Goal: Task Accomplishment & Management: Complete application form

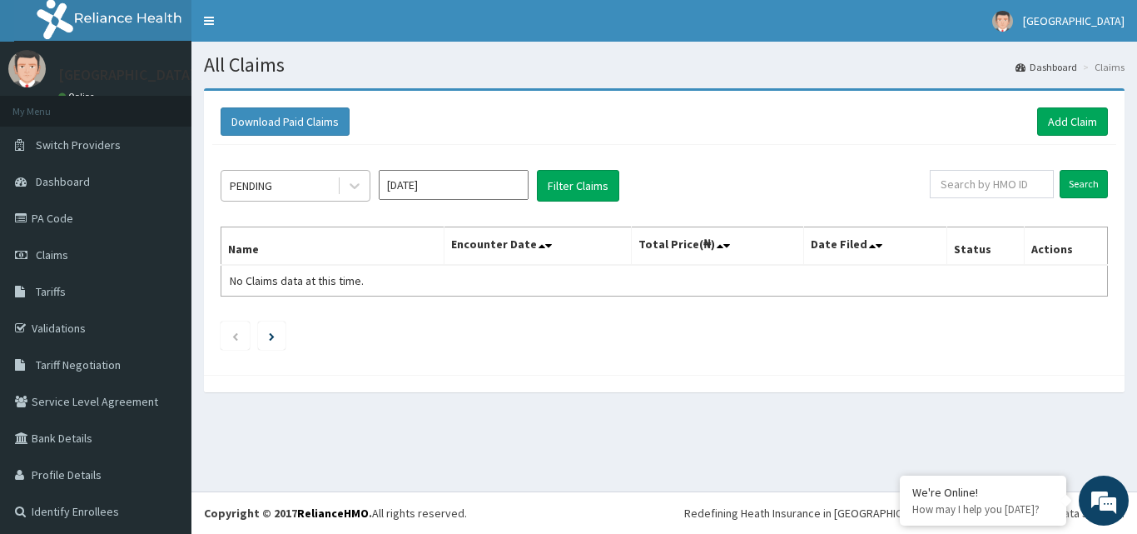
click at [307, 189] on div "PENDING" at bounding box center [279, 185] width 116 height 27
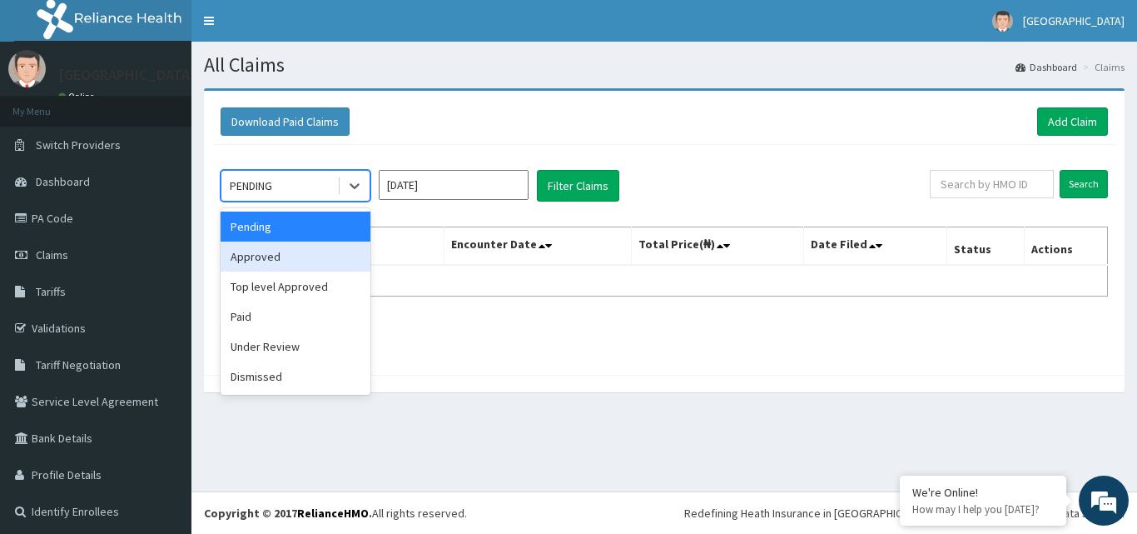
click at [279, 248] on div "Approved" at bounding box center [296, 256] width 150 height 30
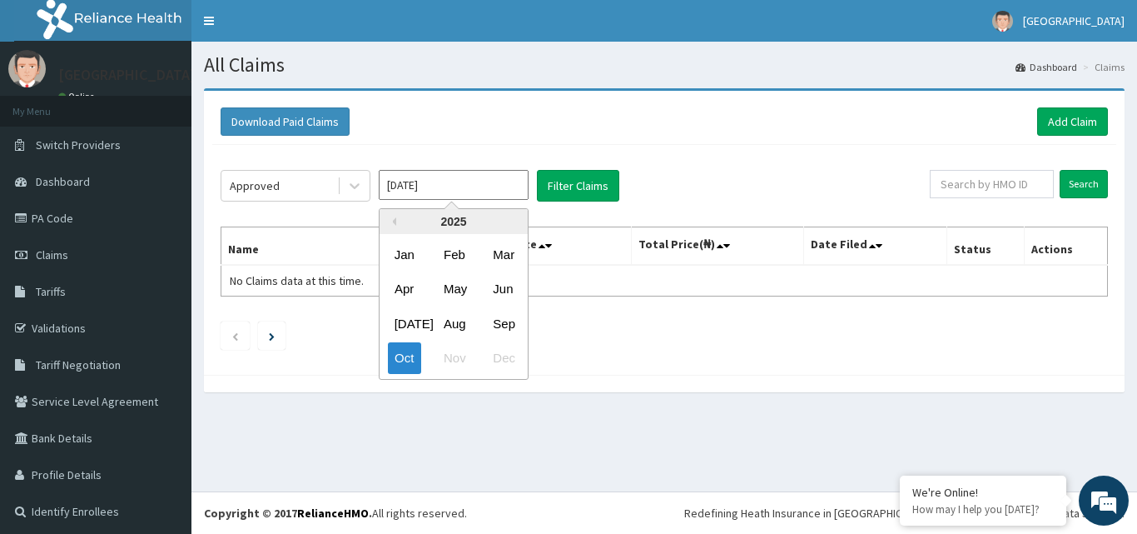
click at [451, 191] on input "[DATE]" at bounding box center [454, 185] width 150 height 30
click at [499, 317] on div "Sep" at bounding box center [502, 323] width 33 height 31
type input "Sep 2025"
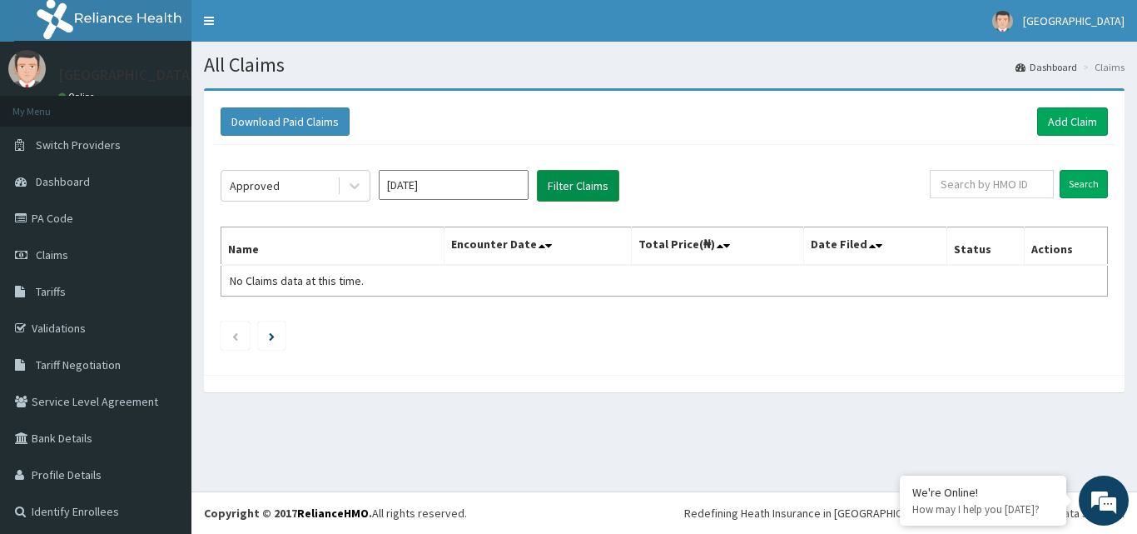
click at [560, 181] on button "Filter Claims" at bounding box center [578, 186] width 82 height 32
click at [565, 186] on button "Filter Claims" at bounding box center [578, 186] width 82 height 32
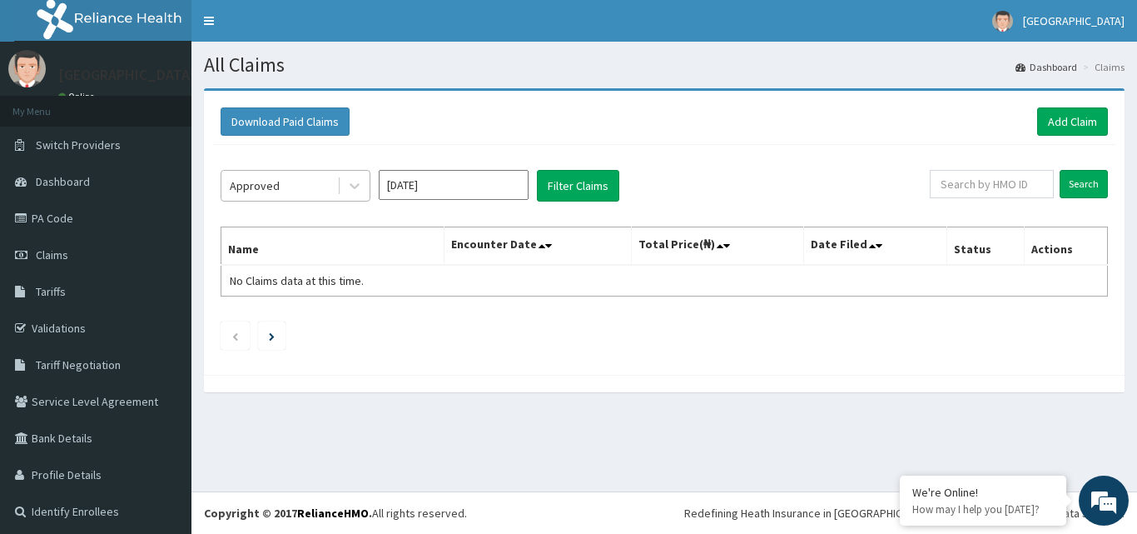
click at [305, 196] on div "Approved" at bounding box center [279, 185] width 116 height 27
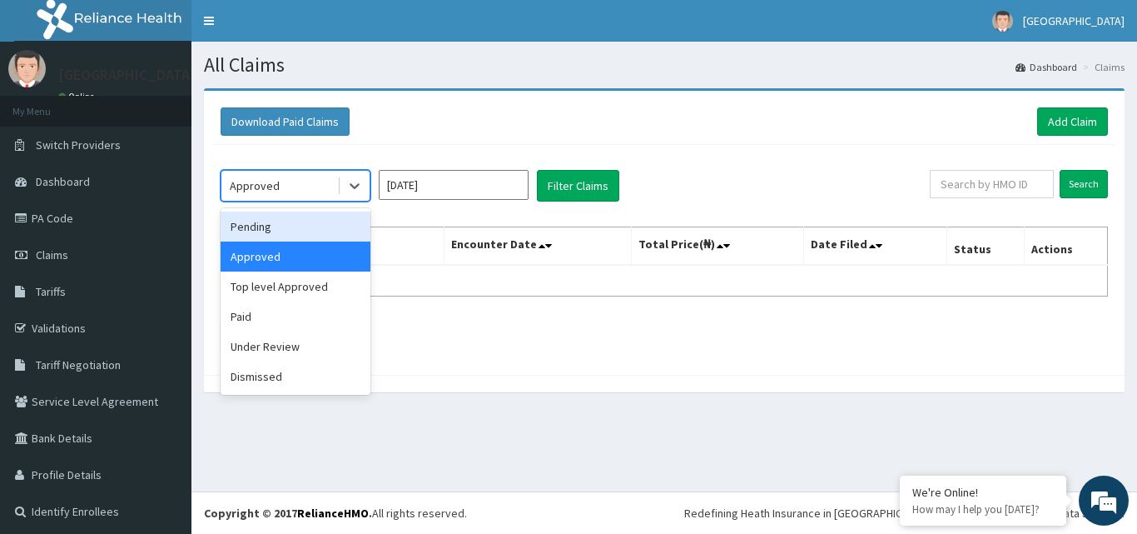
click at [299, 227] on div "Pending" at bounding box center [296, 226] width 150 height 30
click at [299, 227] on th "Name" at bounding box center [332, 246] width 223 height 38
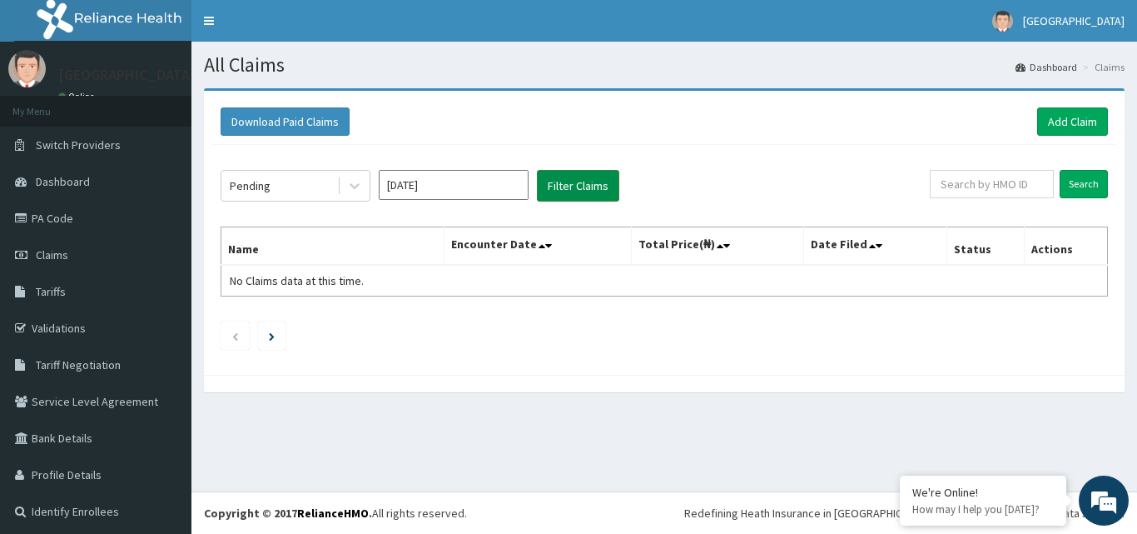
click at [580, 189] on button "Filter Claims" at bounding box center [578, 186] width 82 height 32
click at [580, 188] on button "Filter Claims" at bounding box center [578, 186] width 82 height 32
click at [585, 186] on button "Filter Claims" at bounding box center [578, 186] width 82 height 32
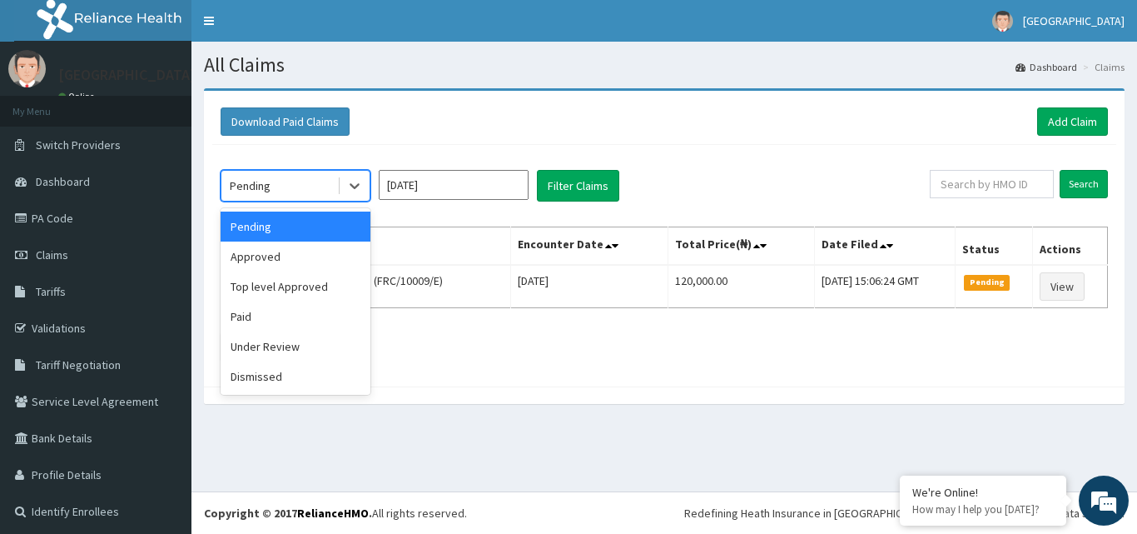
click at [305, 182] on div "Pending" at bounding box center [279, 185] width 116 height 27
click at [299, 340] on div "Under Review" at bounding box center [296, 346] width 150 height 30
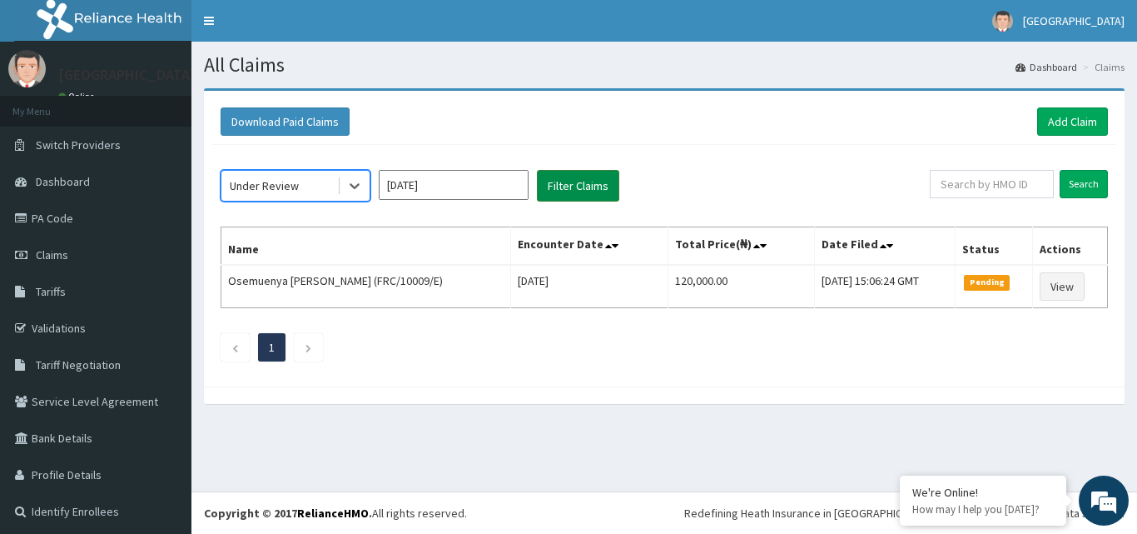
click at [585, 188] on button "Filter Claims" at bounding box center [578, 186] width 82 height 32
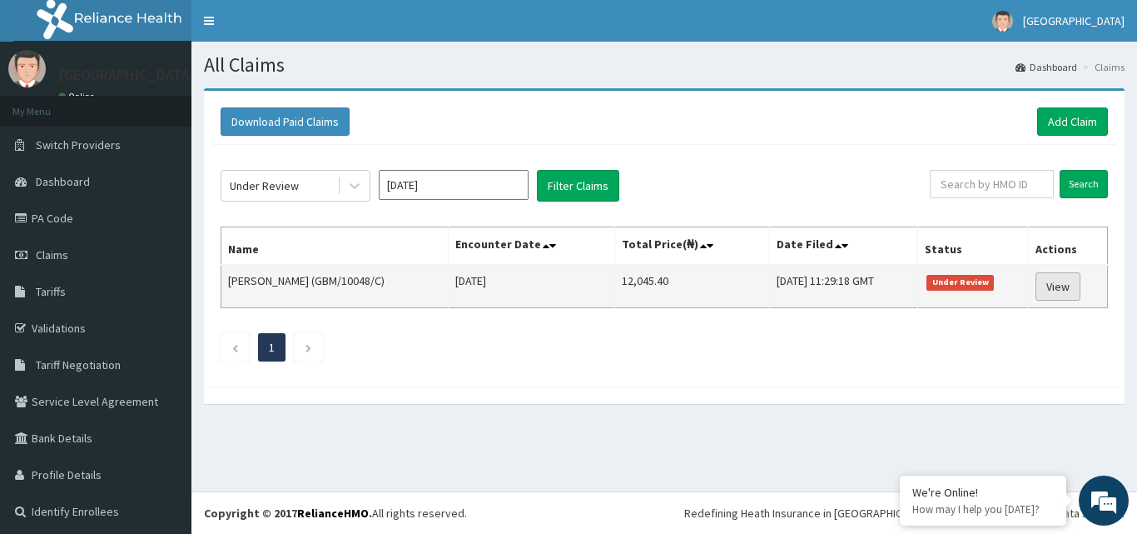
click at [1045, 287] on link "View" at bounding box center [1057, 286] width 45 height 28
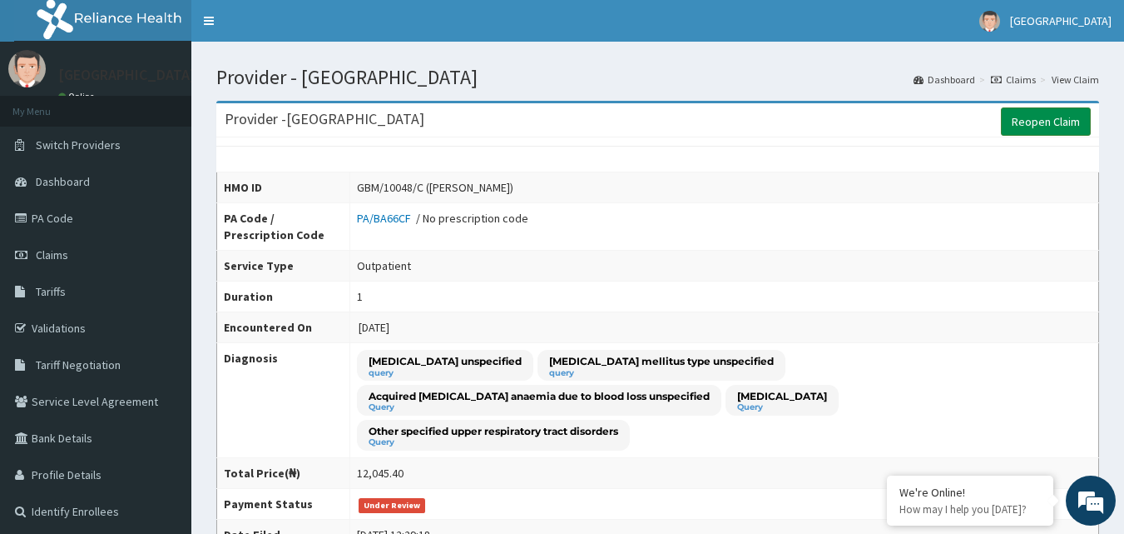
click at [1060, 130] on link "Reopen Claim" at bounding box center [1046, 121] width 90 height 28
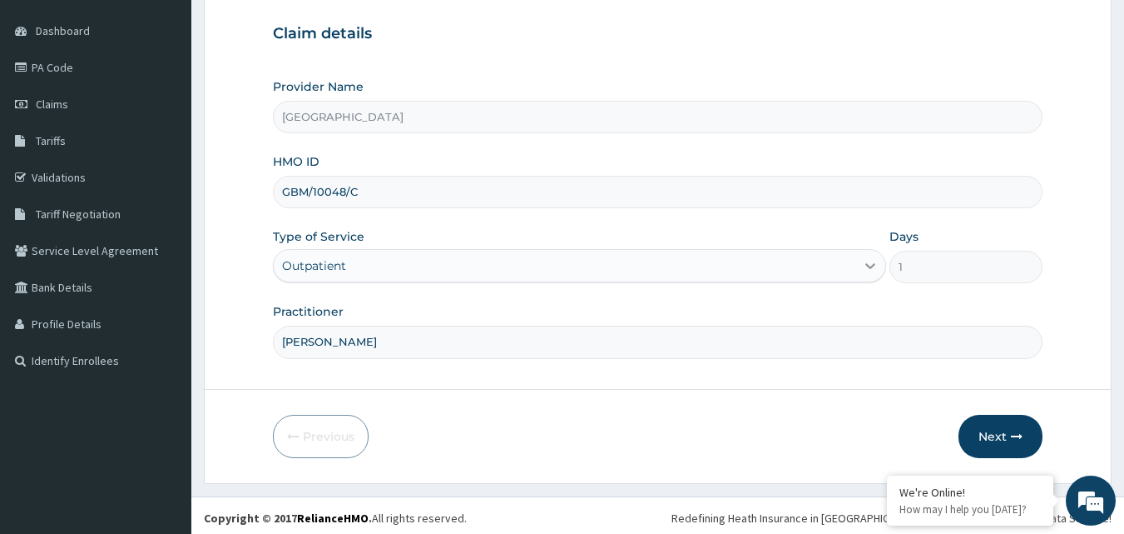
scroll to position [156, 0]
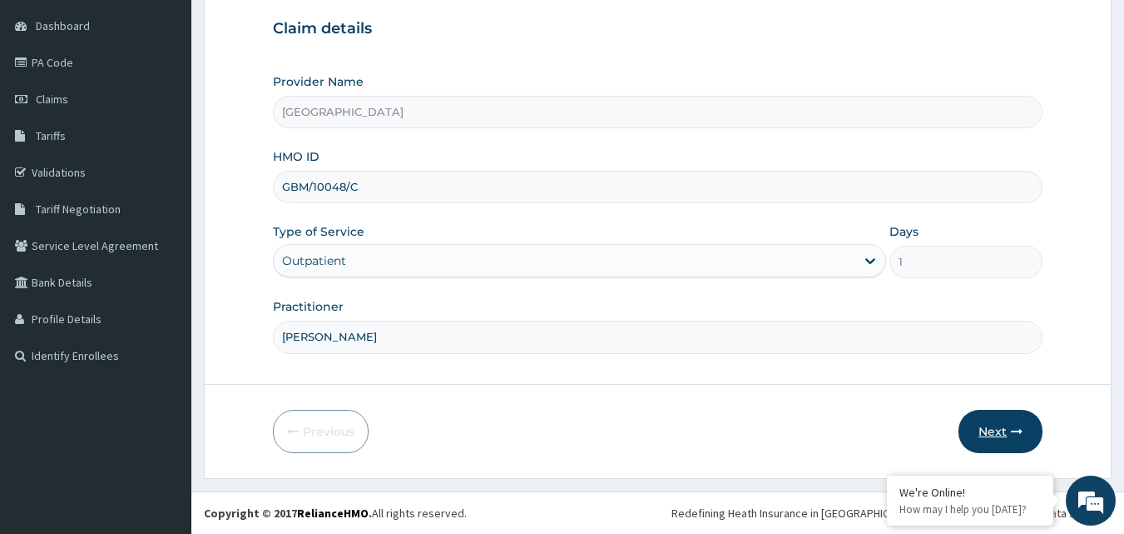
click at [1020, 424] on button "Next" at bounding box center [1001, 431] width 84 height 43
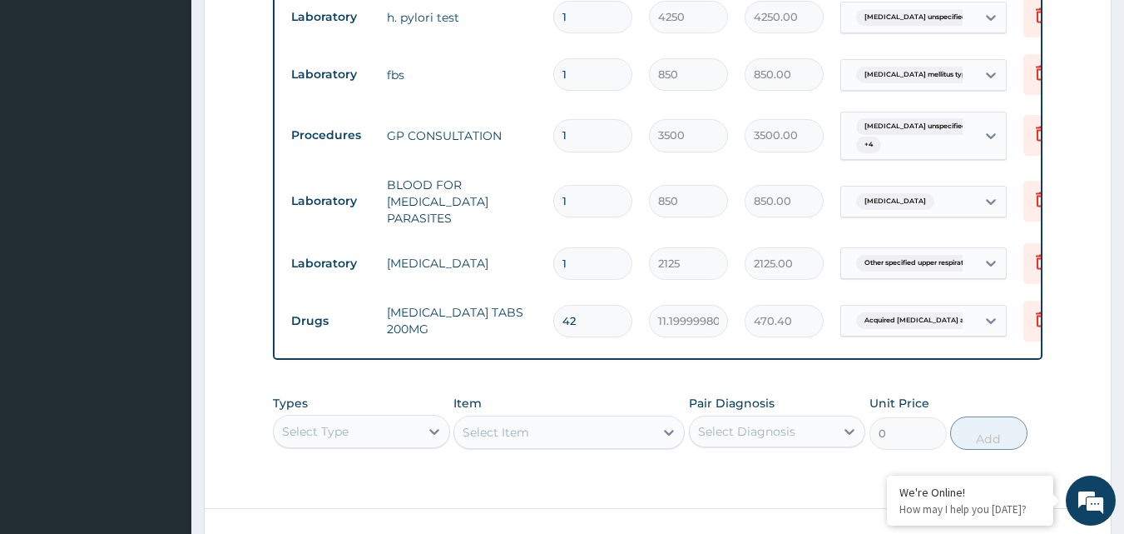
scroll to position [0, 65]
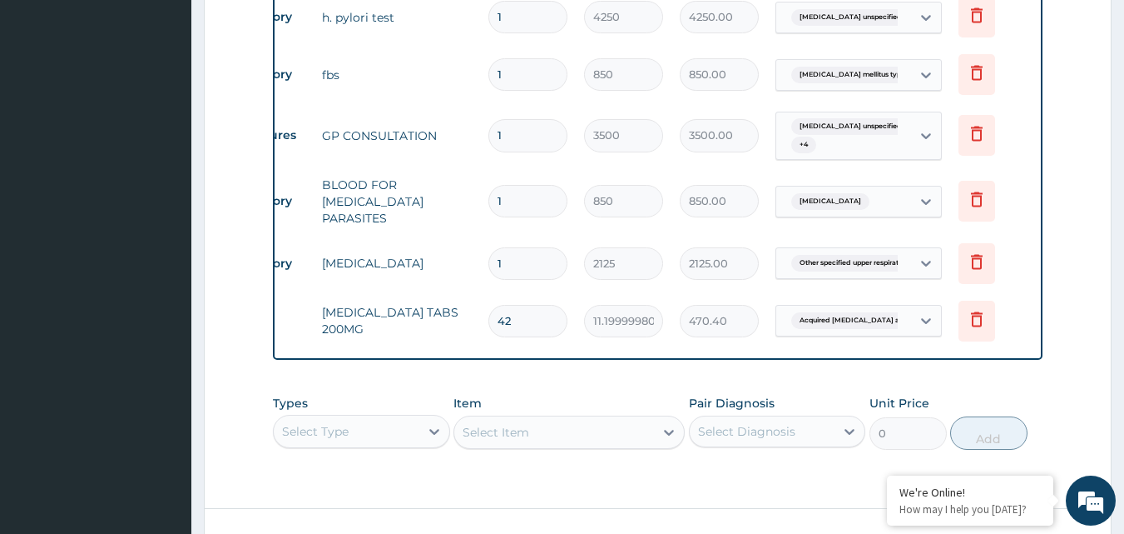
click at [507, 305] on input "42" at bounding box center [528, 321] width 79 height 32
click at [510, 305] on input "42" at bounding box center [528, 321] width 79 height 32
type input "43"
type input "481.60"
type input "44"
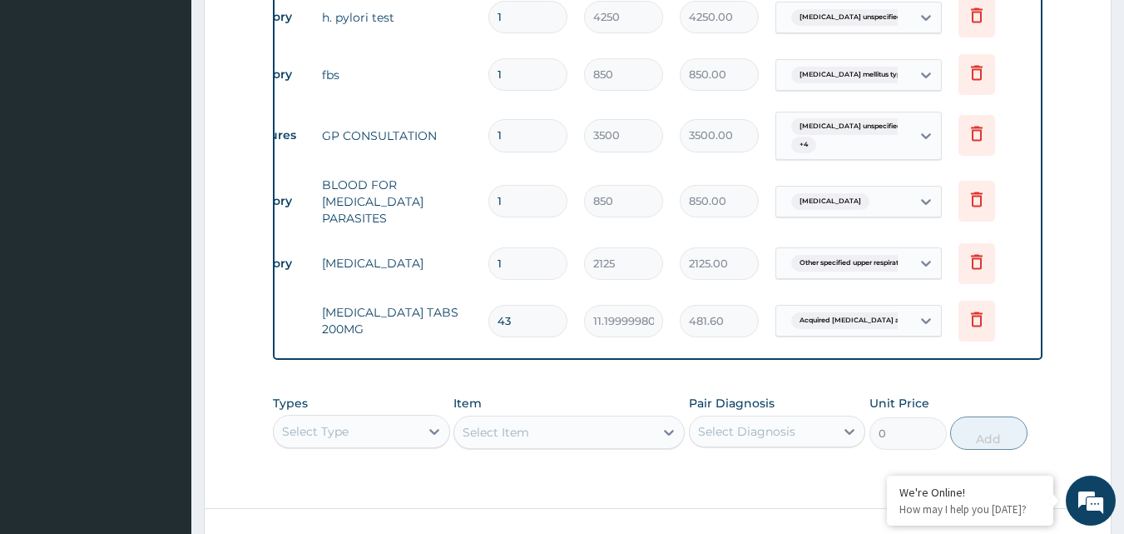
type input "492.80"
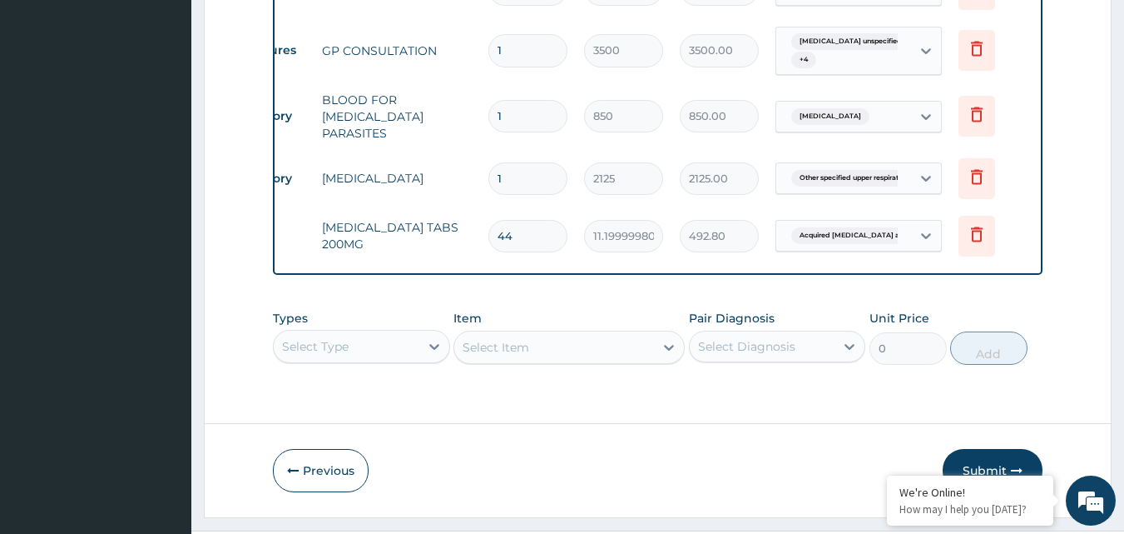
scroll to position [834, 0]
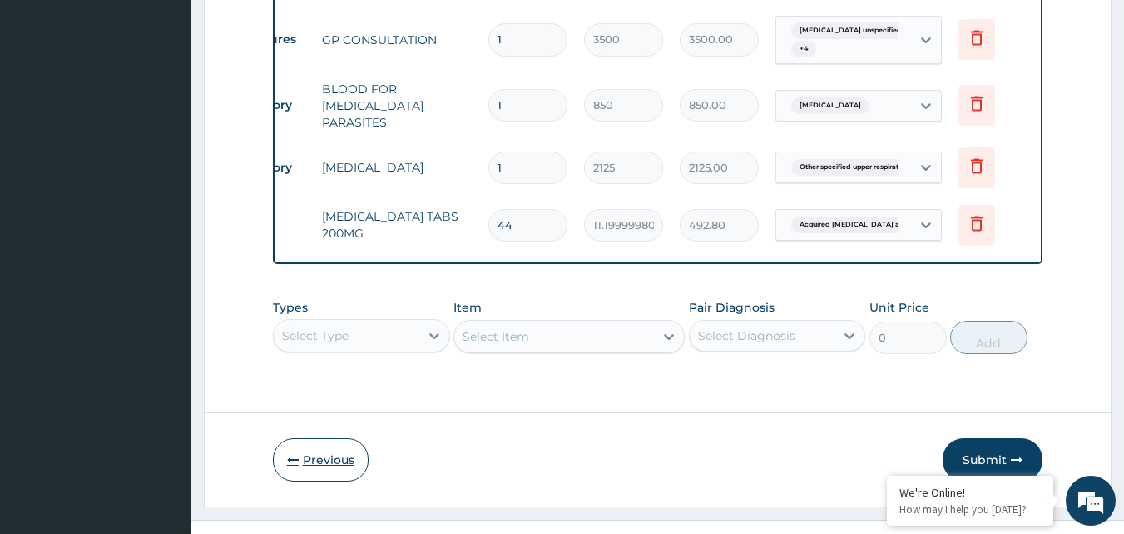
type input "44"
click at [345, 442] on button "Previous" at bounding box center [321, 459] width 96 height 43
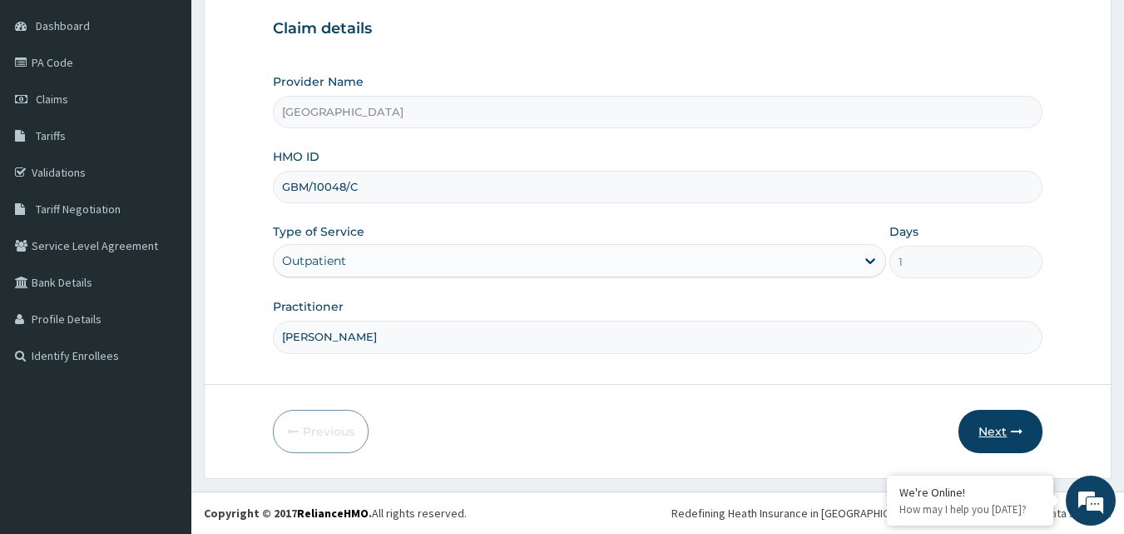
click at [999, 427] on button "Next" at bounding box center [1001, 431] width 84 height 43
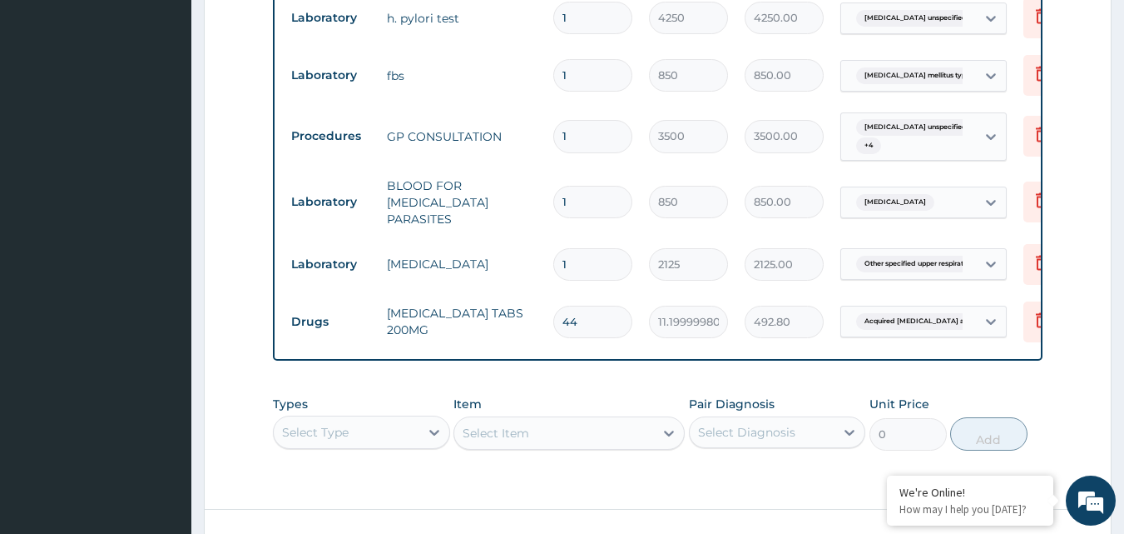
scroll to position [738, 0]
click at [621, 305] on input "44" at bounding box center [592, 321] width 79 height 32
type input "4"
type input "44.80"
type input "0.00"
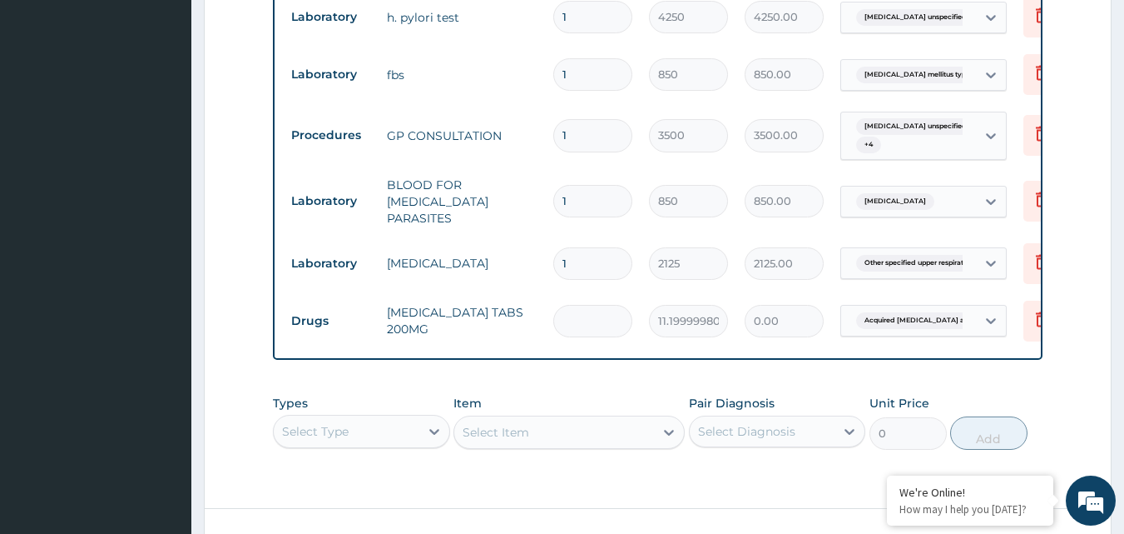
type input "4"
type input "44.80"
type input "42"
type input "470.40"
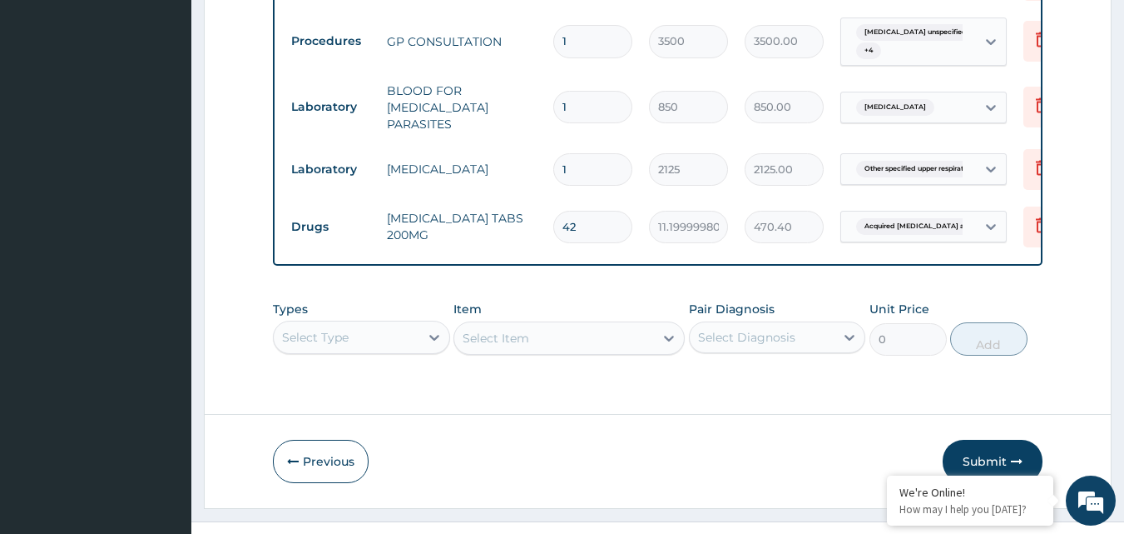
scroll to position [834, 0]
type input "42"
click at [1023, 454] on icon "button" at bounding box center [1017, 460] width 12 height 12
